Goal: Information Seeking & Learning: Learn about a topic

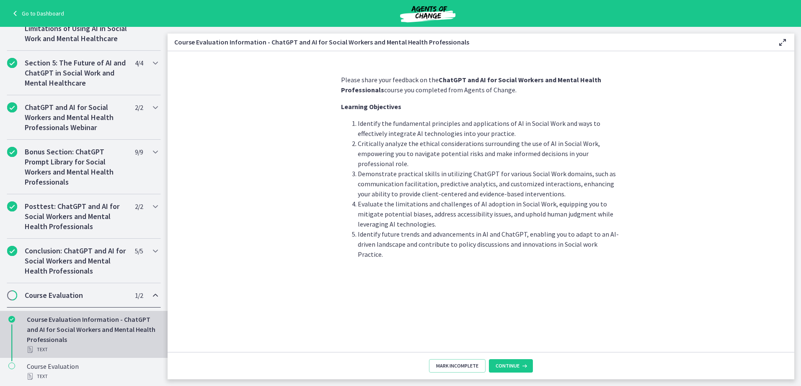
scroll to position [329, 0]
click at [512, 368] on span "Continue" at bounding box center [508, 365] width 24 height 7
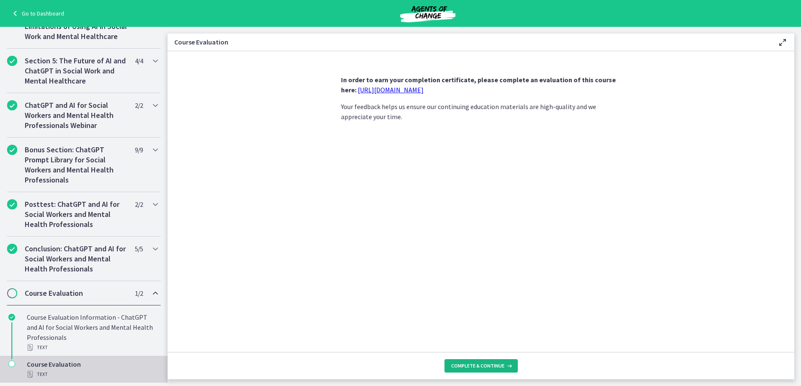
click at [487, 364] on span "Complete & continue" at bounding box center [477, 365] width 53 height 7
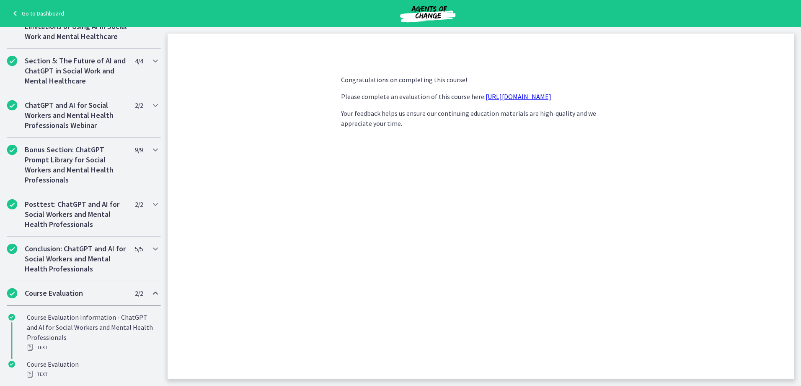
click at [43, 10] on link "Go to Dashboard" at bounding box center [37, 13] width 54 height 10
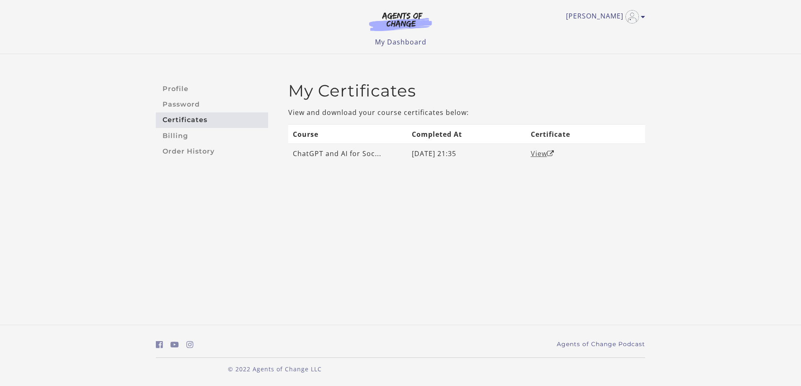
click at [547, 153] on link "View" at bounding box center [542, 153] width 23 height 9
click at [182, 91] on link "Profile" at bounding box center [212, 89] width 112 height 16
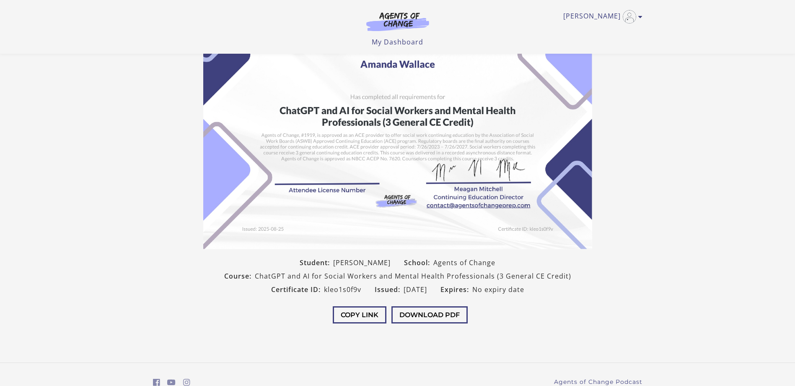
scroll to position [83, 0]
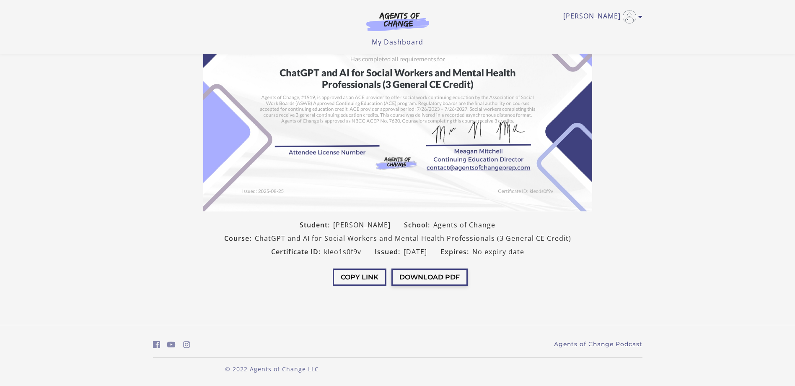
click at [431, 273] on button "Download PDF" at bounding box center [429, 276] width 76 height 17
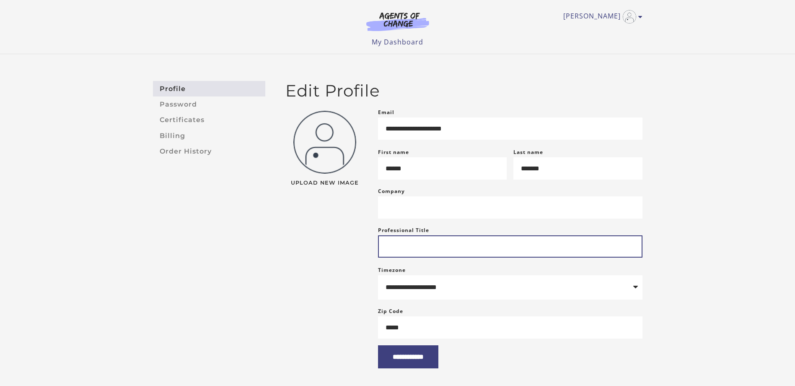
click at [412, 254] on input "Professional Title" at bounding box center [510, 246] width 264 height 22
type input "**********"
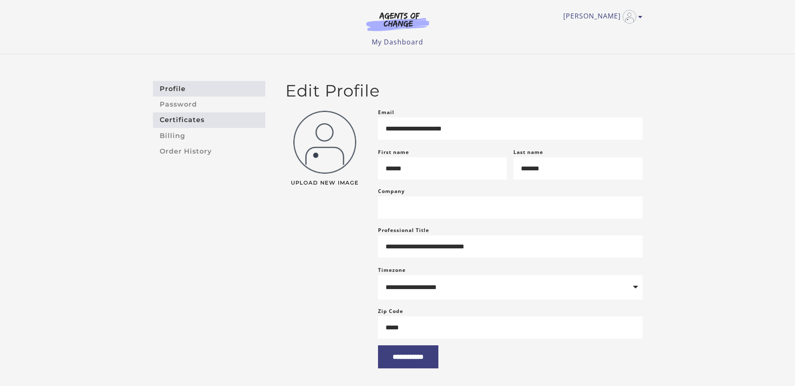
click at [167, 118] on link "Certificates" at bounding box center [209, 120] width 112 height 16
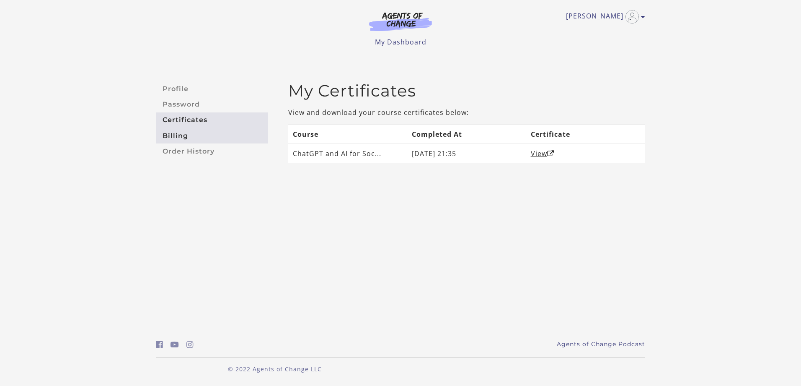
click at [189, 136] on link "Billing" at bounding box center [212, 136] width 112 height 16
